Goal: Find specific page/section: Find specific page/section

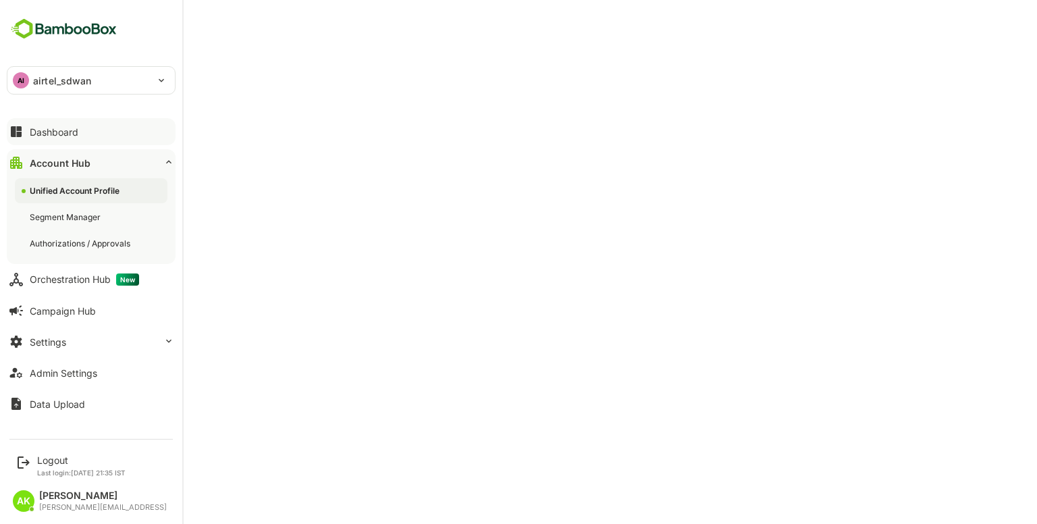
click at [47, 124] on button "Dashboard" at bounding box center [91, 131] width 169 height 27
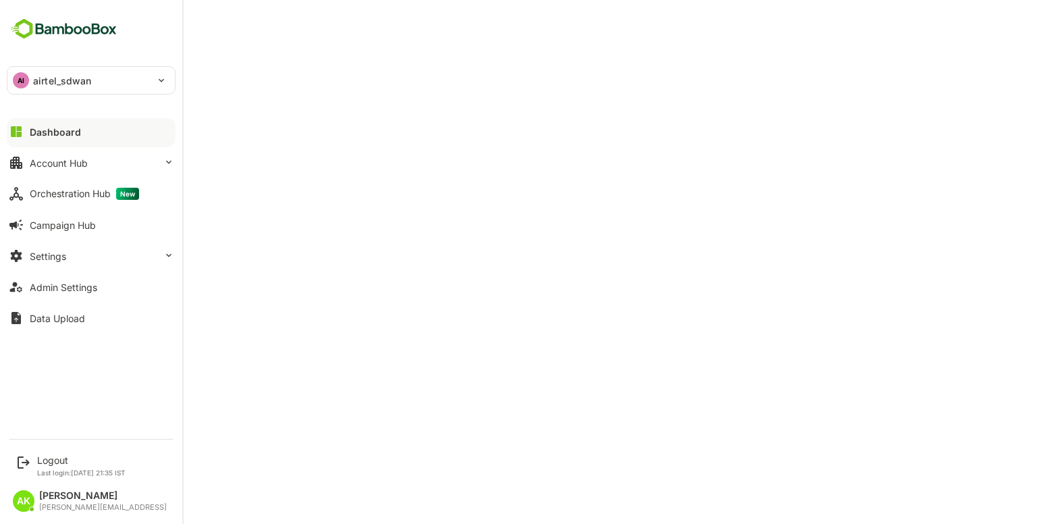
click at [64, 136] on div "Dashboard" at bounding box center [55, 131] width 51 height 11
click at [11, 84] on div "AI airtel_sdwan" at bounding box center [82, 80] width 151 height 27
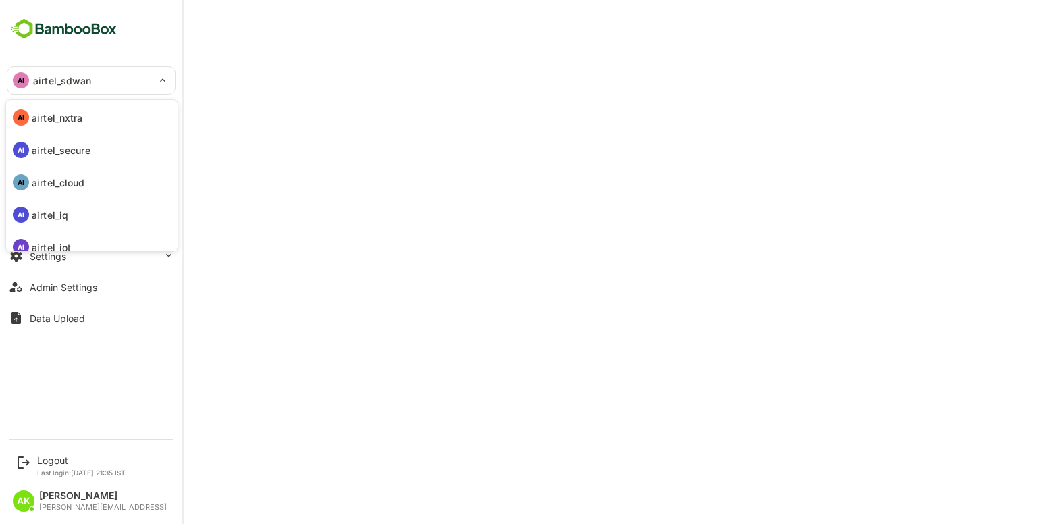
scroll to position [104, 0]
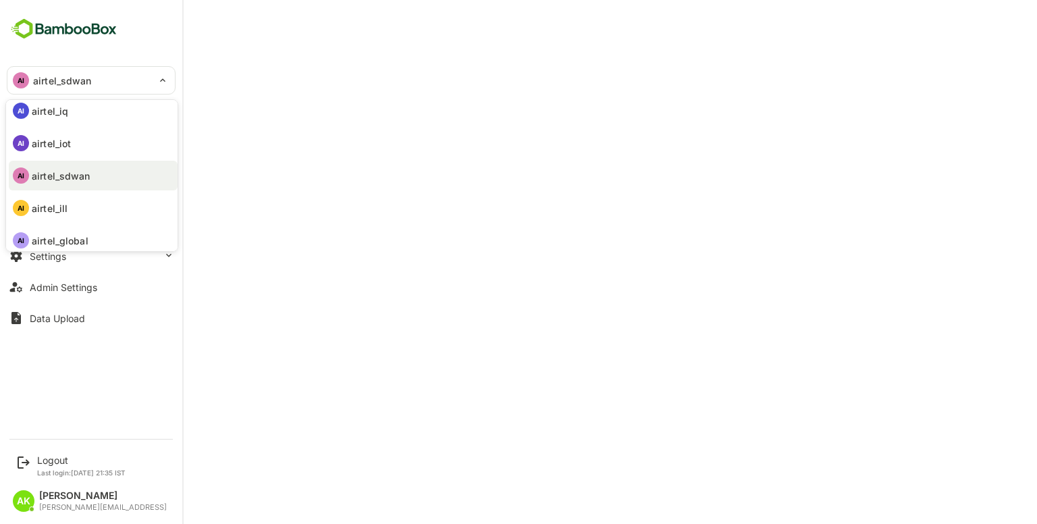
click at [548, 54] on div at bounding box center [518, 262] width 1037 height 524
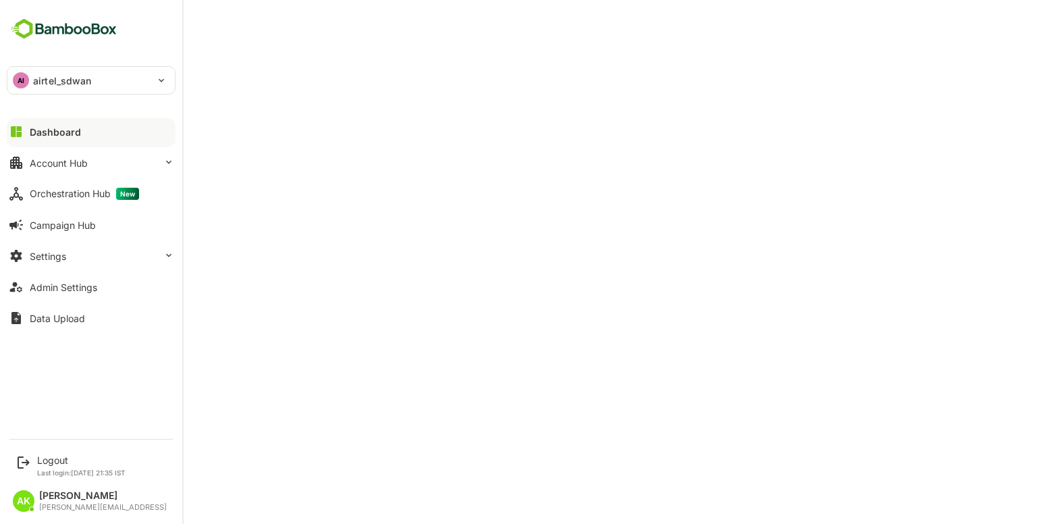
click at [103, 74] on div "AI airtel_sdwan" at bounding box center [82, 80] width 151 height 27
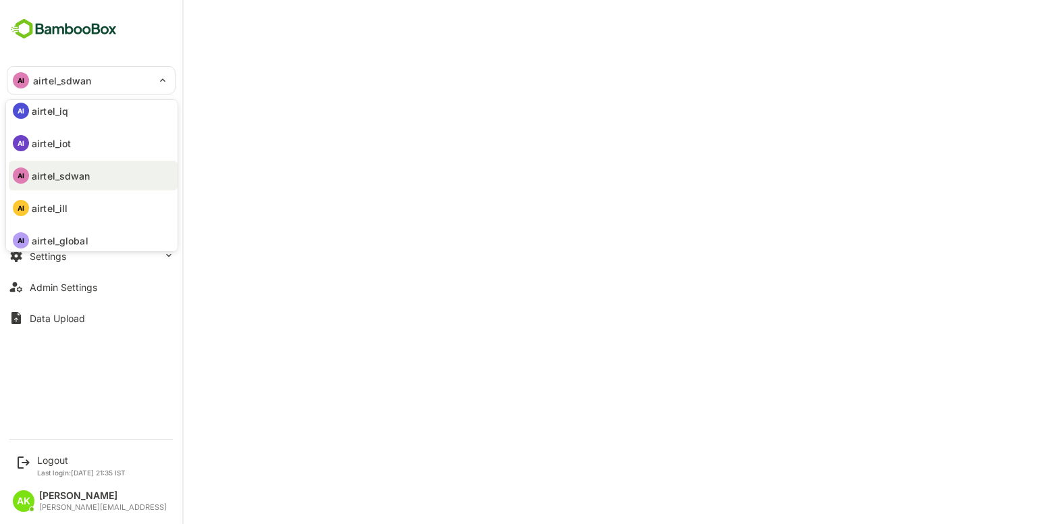
click at [288, 123] on div at bounding box center [518, 262] width 1037 height 524
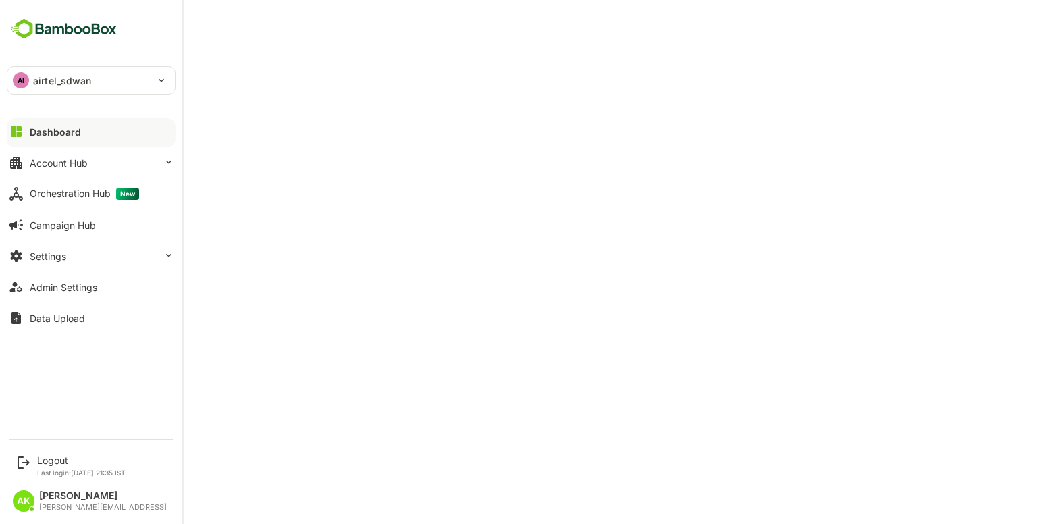
click at [43, 122] on button "Dashboard" at bounding box center [91, 131] width 169 height 27
click at [28, 80] on div "AI" at bounding box center [21, 80] width 16 height 16
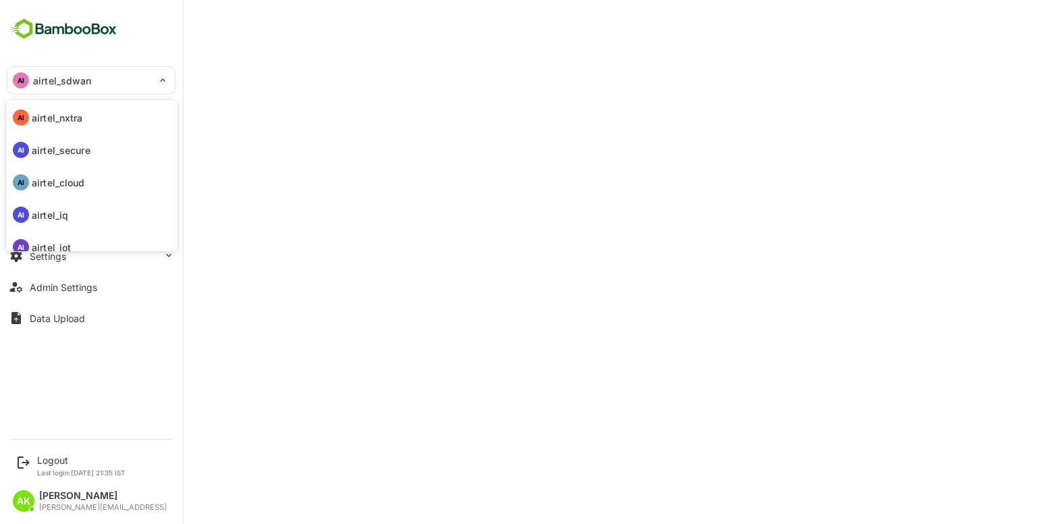
scroll to position [104, 0]
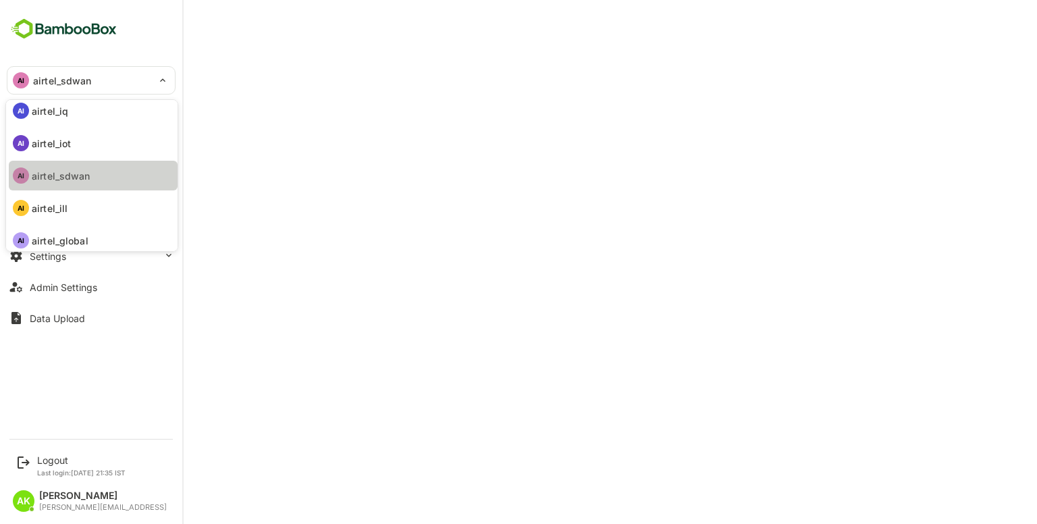
click at [92, 174] on li "AI airtel_sdwan" at bounding box center [93, 176] width 169 height 30
